Goal: Information Seeking & Learning: Learn about a topic

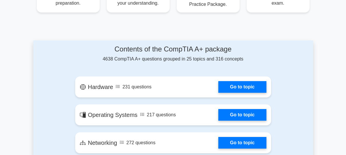
scroll to position [291, 0]
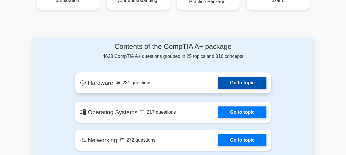
click at [245, 81] on link "Go to topic" at bounding box center [242, 83] width 48 height 12
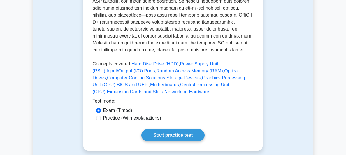
scroll to position [279, 0]
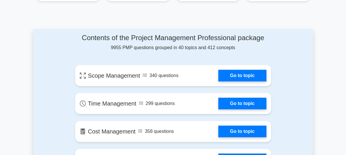
scroll to position [303, 0]
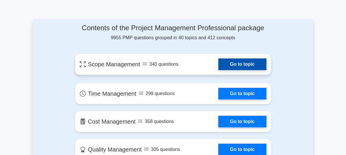
click at [230, 64] on link "Go to topic" at bounding box center [242, 65] width 48 height 12
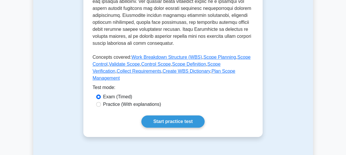
scroll to position [279, 0]
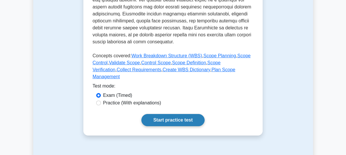
click at [167, 114] on link "Start practice test" at bounding box center [172, 120] width 63 height 12
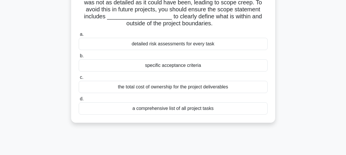
scroll to position [20, 0]
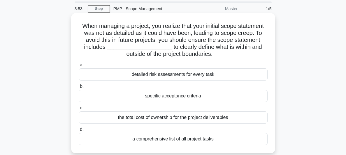
click at [82, 130] on span "d." at bounding box center [82, 129] width 4 height 5
click at [79, 130] on input "d. a comprehensive list of all project tasks" at bounding box center [79, 130] width 0 height 4
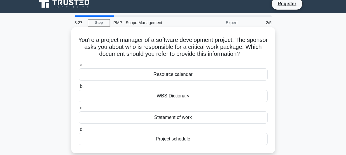
scroll to position [16, 0]
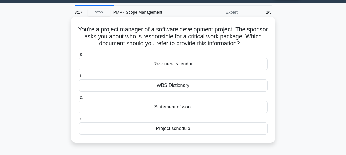
click at [87, 129] on div "Project schedule" at bounding box center [173, 129] width 189 height 12
click at [79, 121] on input "d. Project schedule" at bounding box center [79, 119] width 0 height 4
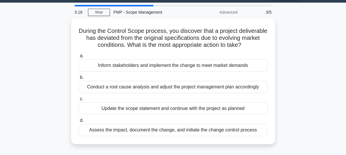
scroll to position [0, 0]
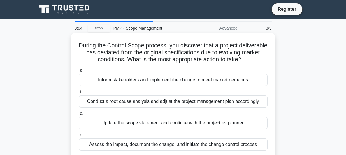
click at [108, 102] on div "Conduct a root cause analysis and adjust the project management plan accordingly" at bounding box center [173, 102] width 189 height 12
click at [79, 94] on input "b. Conduct a root cause analysis and adjust the project management plan accordi…" at bounding box center [79, 92] width 0 height 4
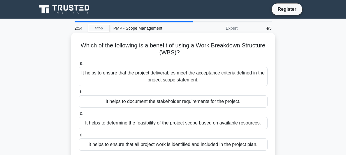
click at [108, 102] on div "It helps to document the stakeholder requirements for the project." at bounding box center [173, 102] width 189 height 12
click at [79, 94] on input "b. It helps to document the stakeholder requirements for the project." at bounding box center [79, 92] width 0 height 4
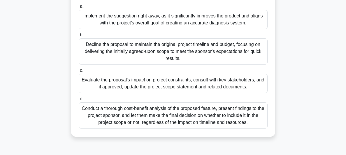
scroll to position [93, 0]
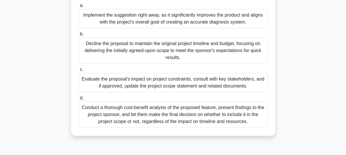
click at [88, 109] on div "Conduct a thorough cost-benefit analysis of the proposed feature, present findi…" at bounding box center [173, 115] width 189 height 26
click at [79, 100] on input "d. Conduct a thorough cost-benefit analysis of the proposed feature, present fi…" at bounding box center [79, 98] width 0 height 4
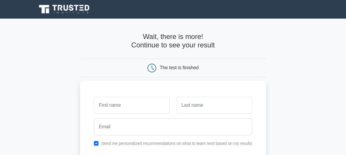
click at [108, 107] on input "text" at bounding box center [131, 105] width 75 height 17
type input "a"
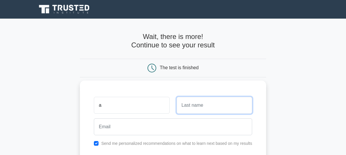
click at [196, 106] on input "text" at bounding box center [213, 105] width 75 height 17
type input "p"
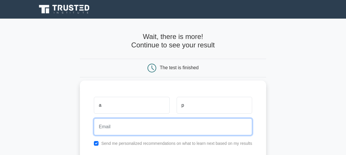
click at [110, 129] on input "email" at bounding box center [173, 127] width 158 height 17
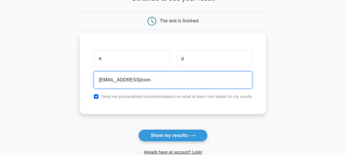
scroll to position [49, 0]
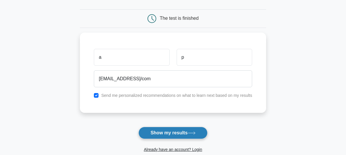
click at [176, 132] on button "Show my results" at bounding box center [172, 133] width 69 height 12
click at [176, 130] on button "Show my results" at bounding box center [172, 133] width 69 height 12
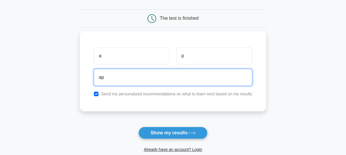
type input "a"
